Goal: Communication & Community: Answer question/provide support

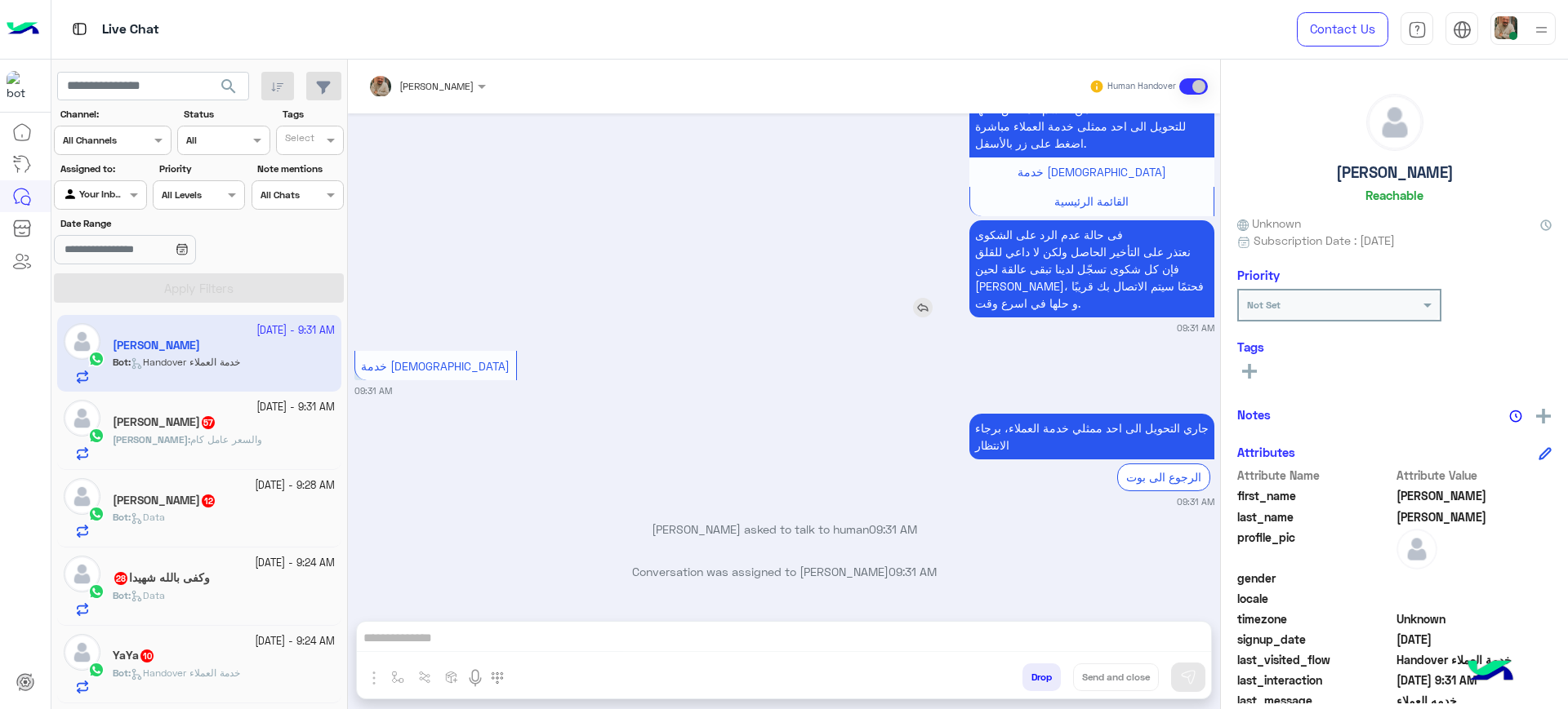
click at [952, 258] on div "فى حالة عدم الرد على الشكوى نعتذر على التأخير الحاصل ولكن لا داعي للقلق فإن كل …" at bounding box center [1045, 269] width 338 height 97
click at [954, 355] on div "خدمة العملاء 09:31 AM" at bounding box center [784, 372] width 860 height 51
drag, startPoint x: 954, startPoint y: 355, endPoint x: 748, endPoint y: 568, distance: 296.3
click at [748, 568] on p "Conversation was assigned to [PERSON_NAME] 09:31 AM" at bounding box center [784, 572] width 860 height 17
click at [279, 86] on icon "button" at bounding box center [277, 86] width 13 height 13
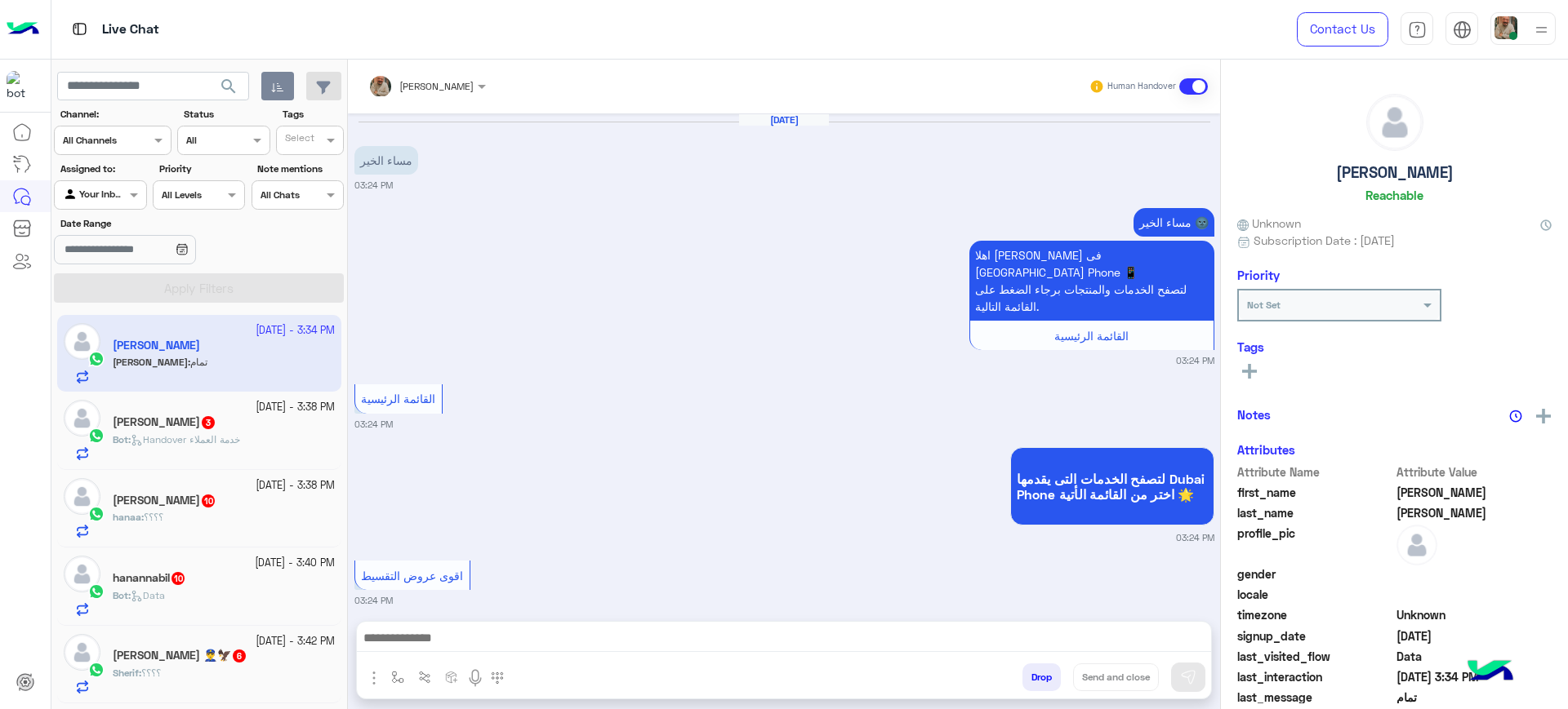
scroll to position [1580, 0]
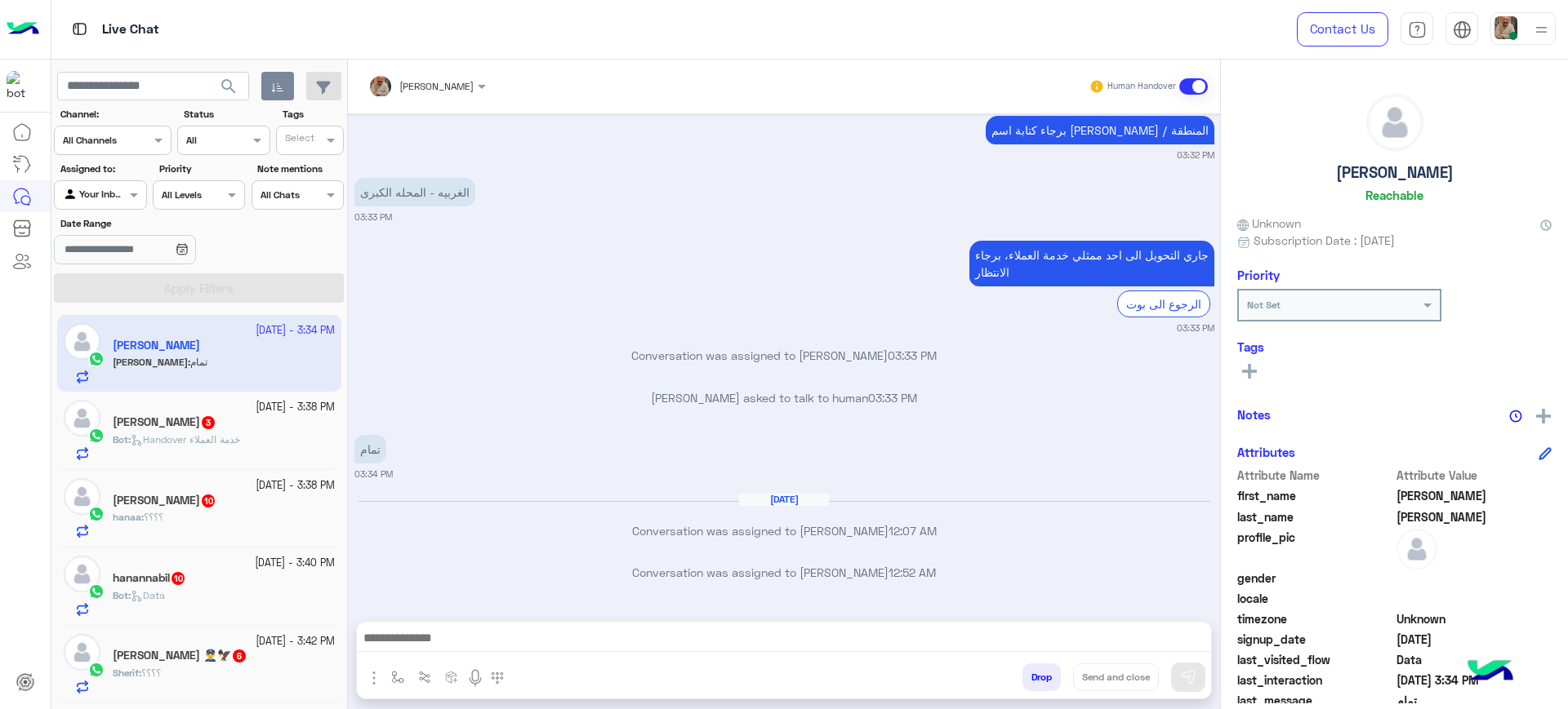
click at [915, 341] on div "[DATE] مساء الخير 03:24 PM مساء الخير 🌚 اهلا [GEOGRAPHIC_DATA] فى [GEOGRAPHIC_D…" at bounding box center [784, 359] width 872 height 491
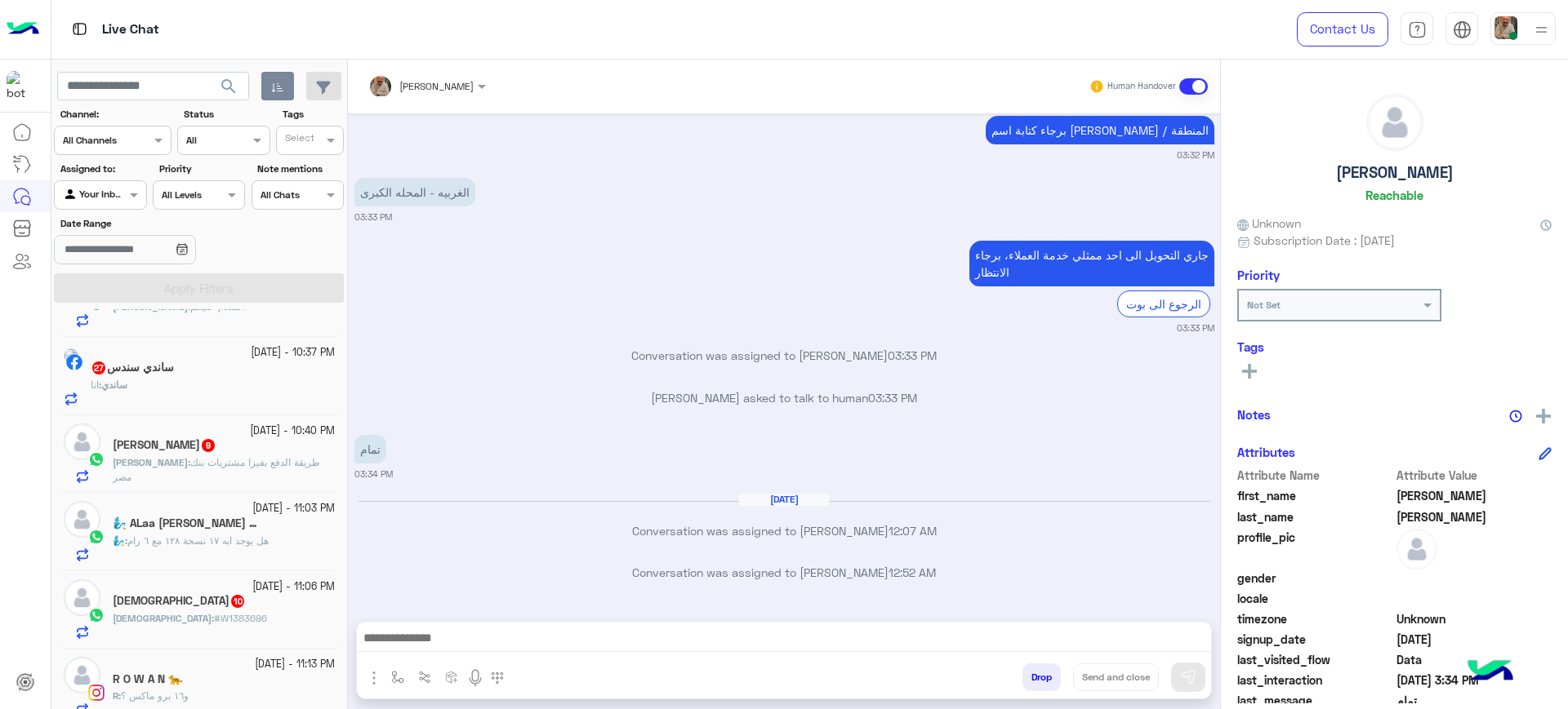
scroll to position [773, 0]
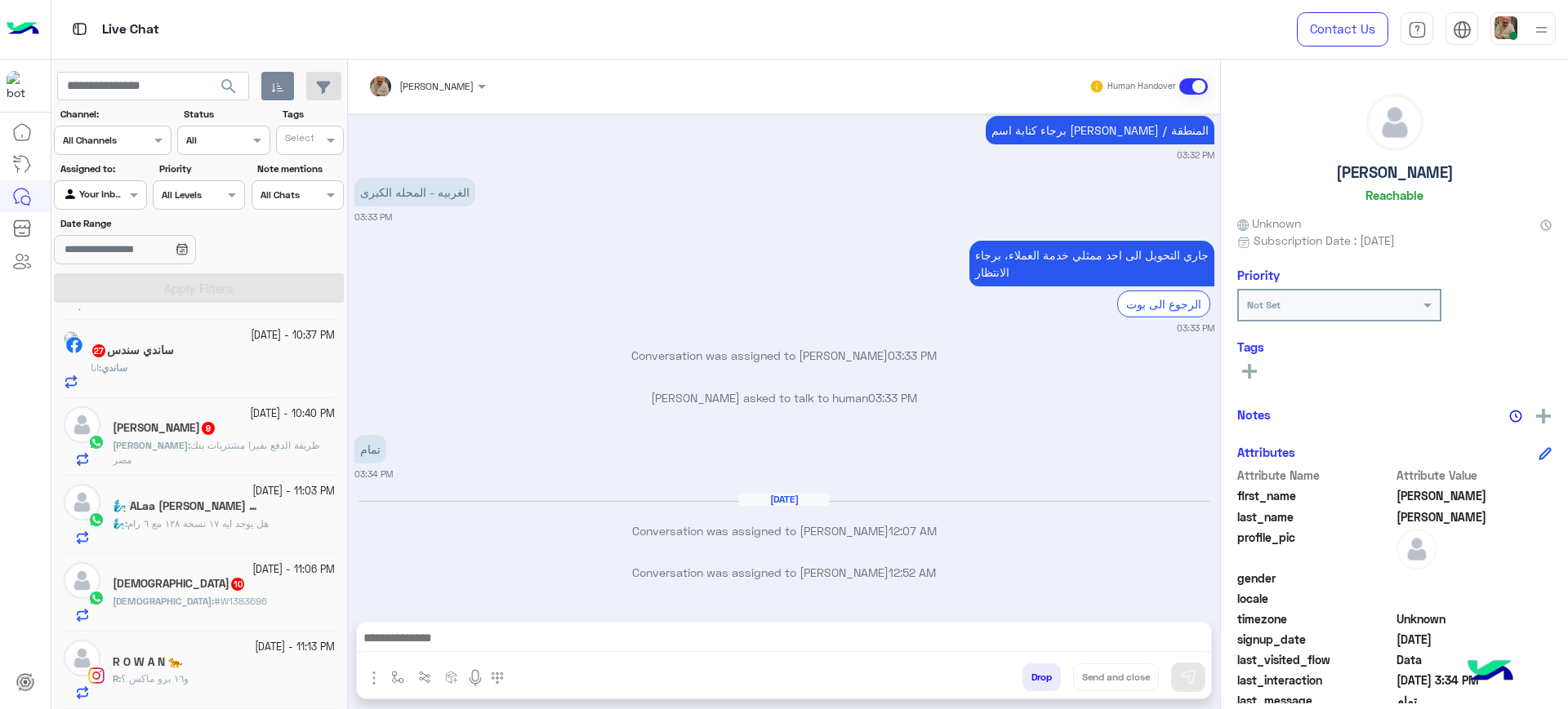
click at [263, 651] on small "[DATE] - 11:13 PM" at bounding box center [295, 648] width 80 height 16
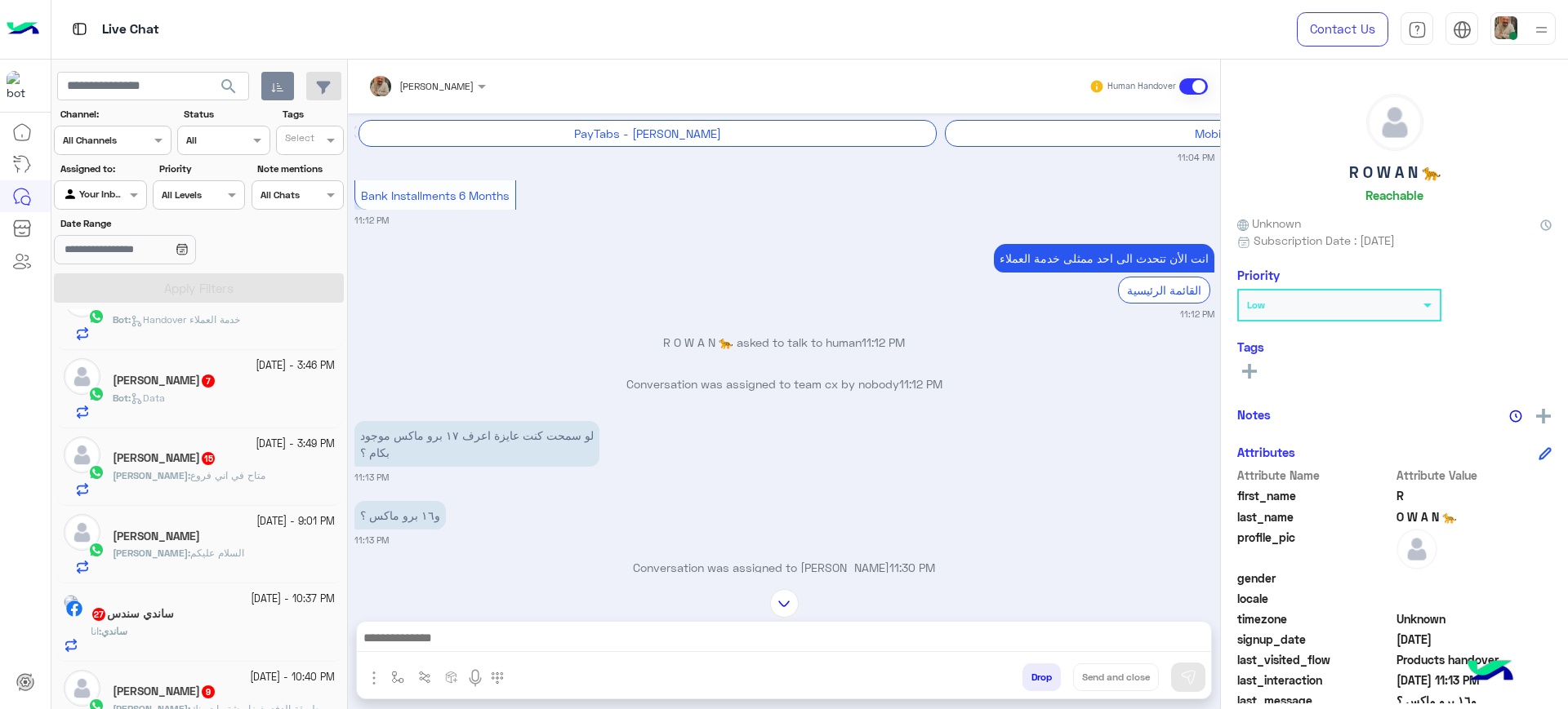
scroll to position [773, 0]
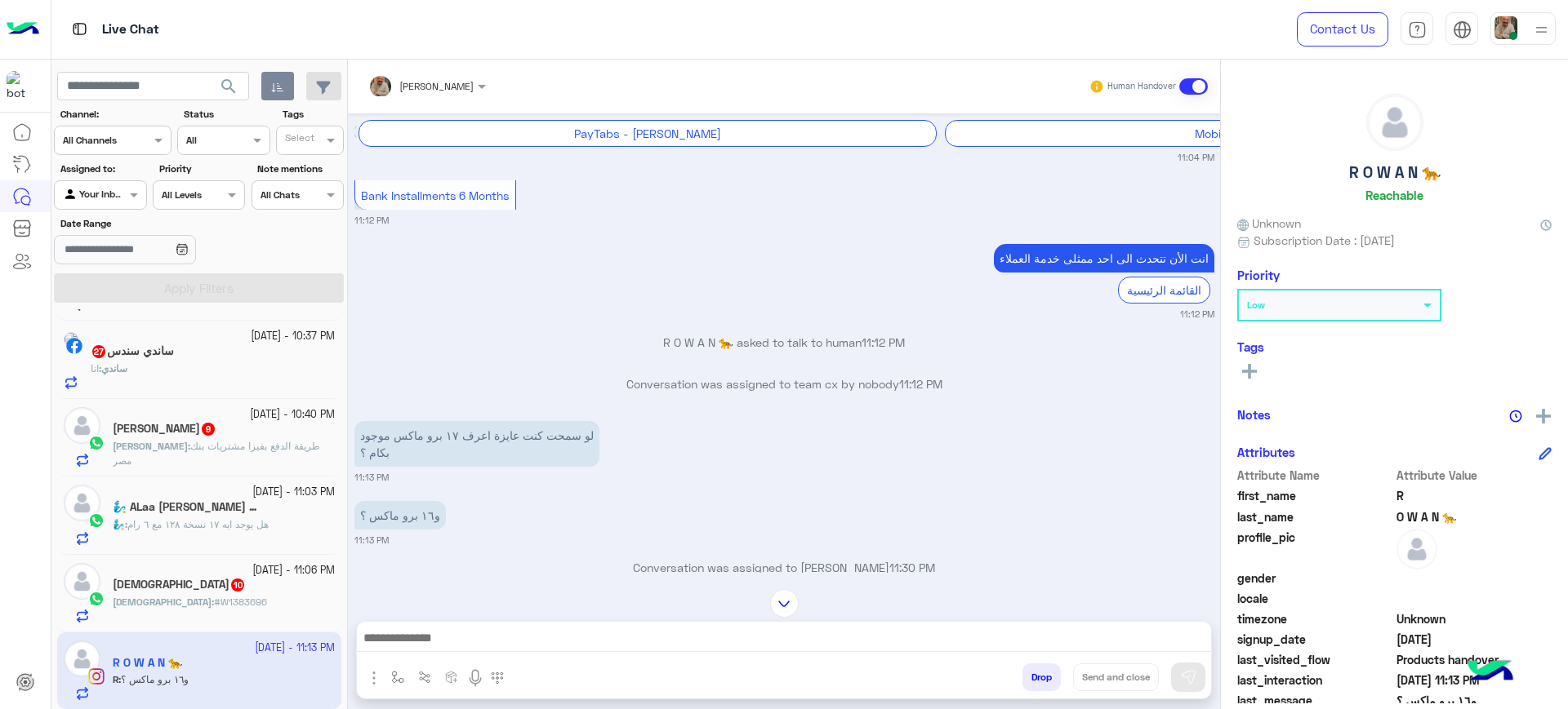
drag, startPoint x: 1058, startPoint y: 620, endPoint x: 984, endPoint y: 685, distance: 98.5
click at [1058, 619] on div "[PERSON_NAME] Human Handover [DATE] آيفون ١٧ برو ماكس 11:03 PM برجاء اختيار مود…" at bounding box center [784, 387] width 872 height 656
